Goal: Task Accomplishment & Management: Manage account settings

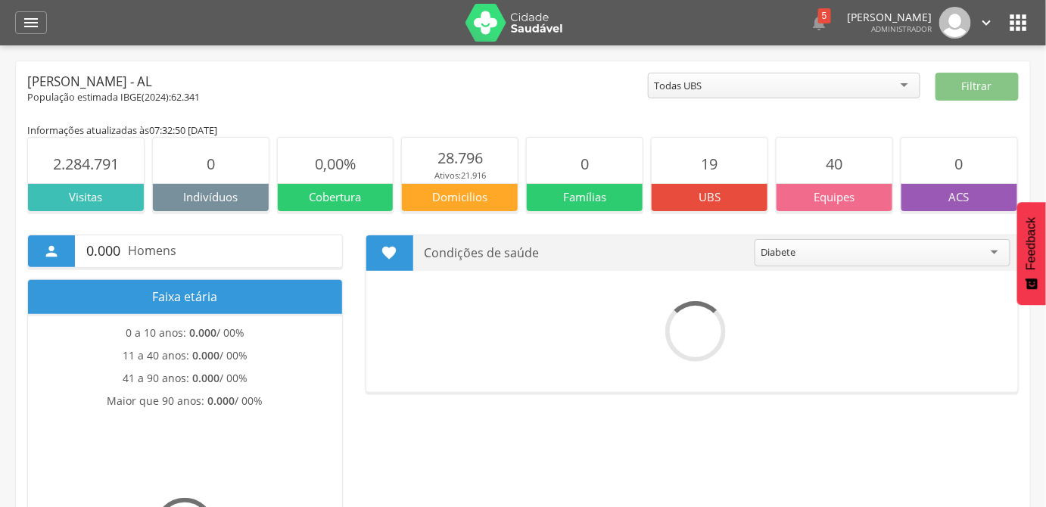
click at [991, 23] on icon "" at bounding box center [986, 22] width 17 height 17
click at [944, 83] on link "Sair" at bounding box center [935, 87] width 120 height 19
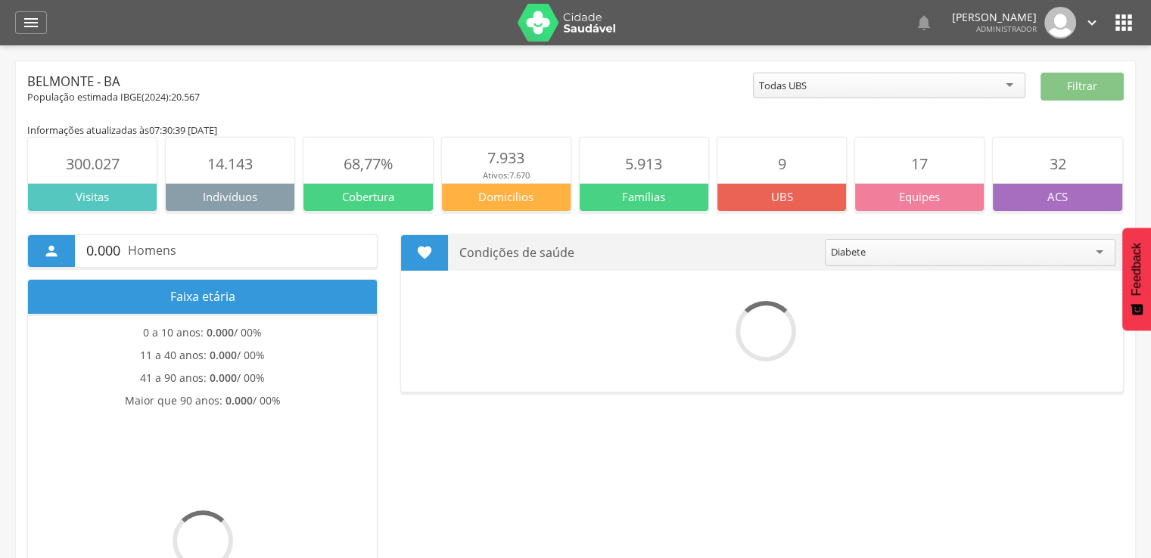
click at [1093, 34] on link "" at bounding box center [1092, 23] width 17 height 32
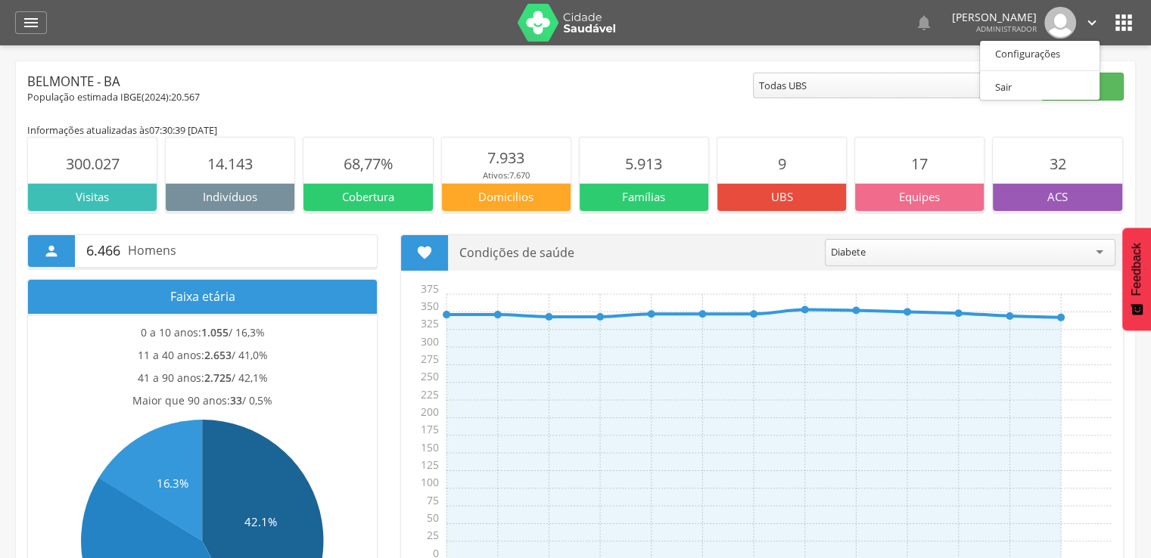
click at [1072, 76] on ul "Configurações Sair" at bounding box center [1039, 70] width 121 height 61
click at [1084, 23] on div " Configurações Sair" at bounding box center [1069, 23] width 64 height 32
click at [1087, 22] on icon "" at bounding box center [1092, 22] width 17 height 17
click at [1062, 82] on link "Sair" at bounding box center [1040, 87] width 120 height 19
